Goal: Navigation & Orientation: Find specific page/section

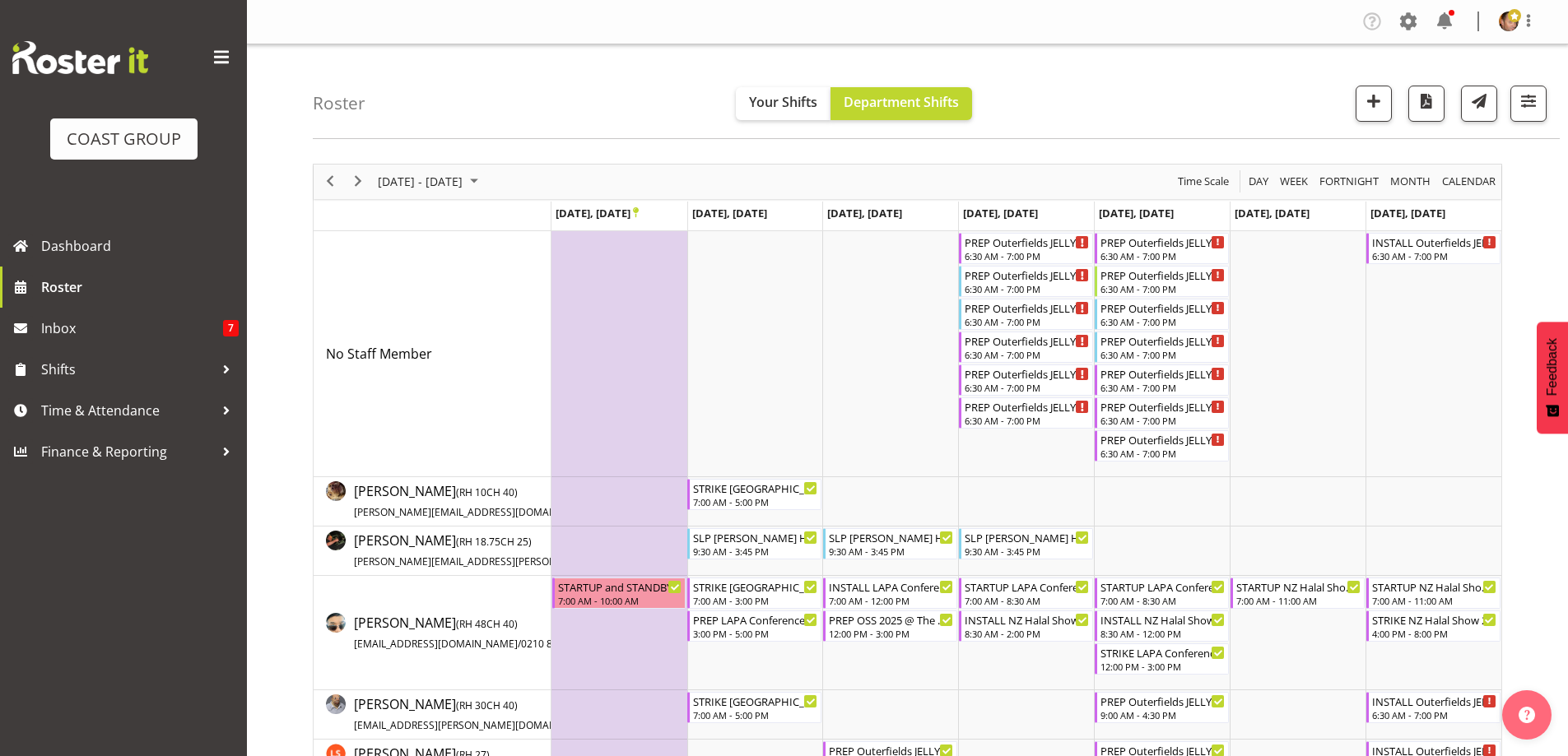
scroll to position [165, 0]
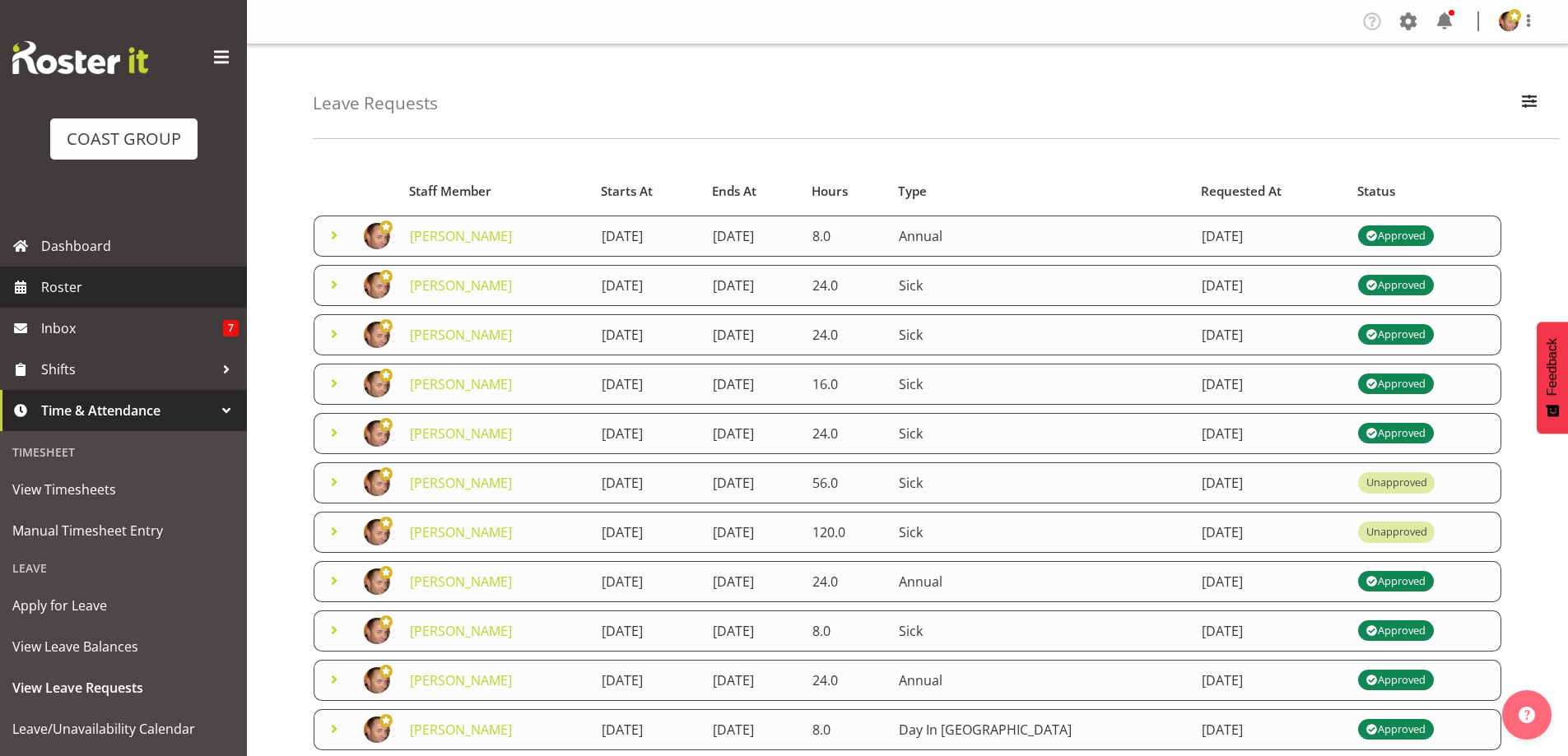
click at [93, 286] on span "Roster" at bounding box center [140, 287] width 198 height 25
